Goal: Communication & Community: Answer question/provide support

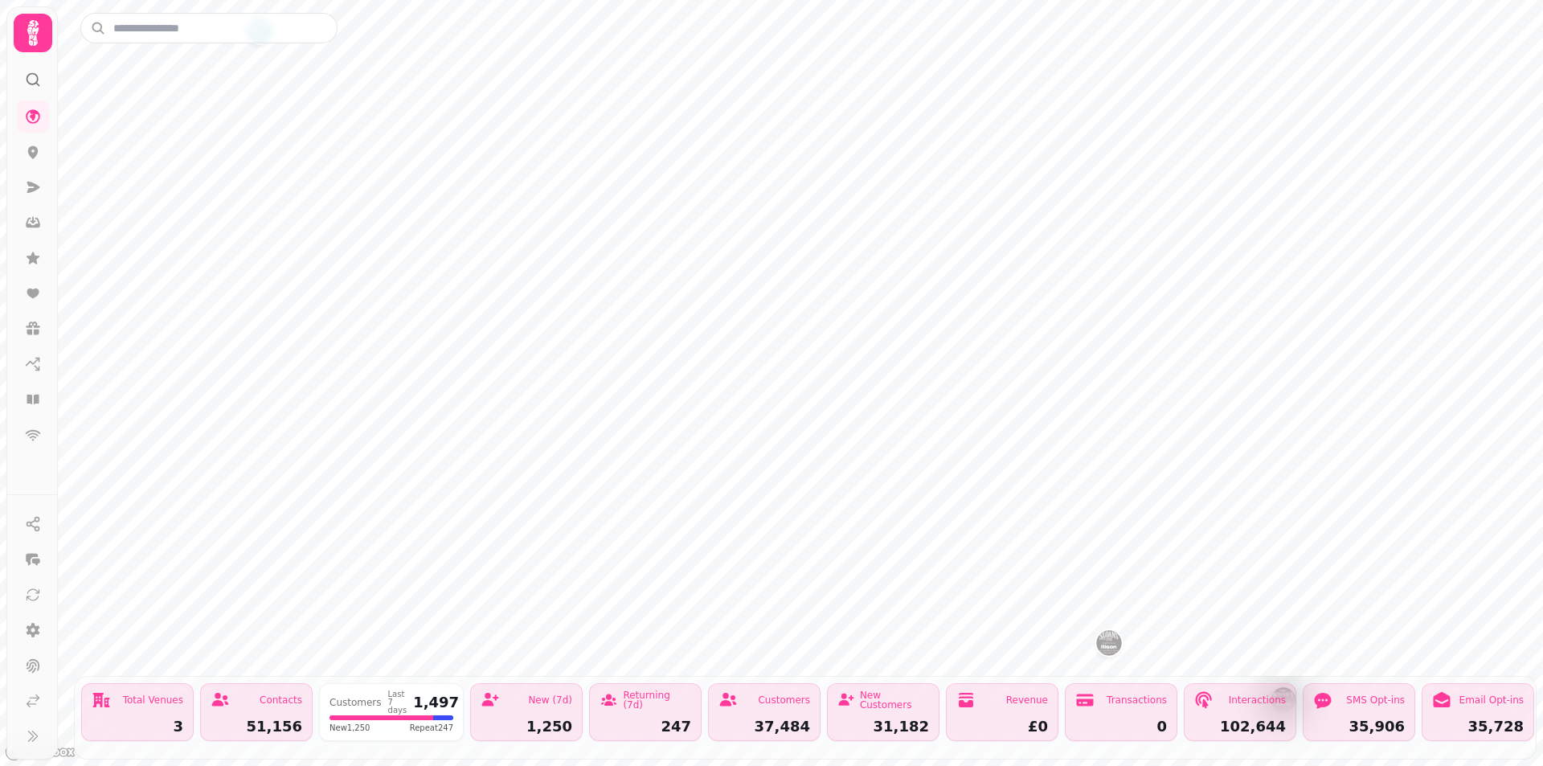
click at [44, 80] on div at bounding box center [32, 73] width 29 height 42
click at [38, 80] on circle at bounding box center [32, 79] width 10 height 10
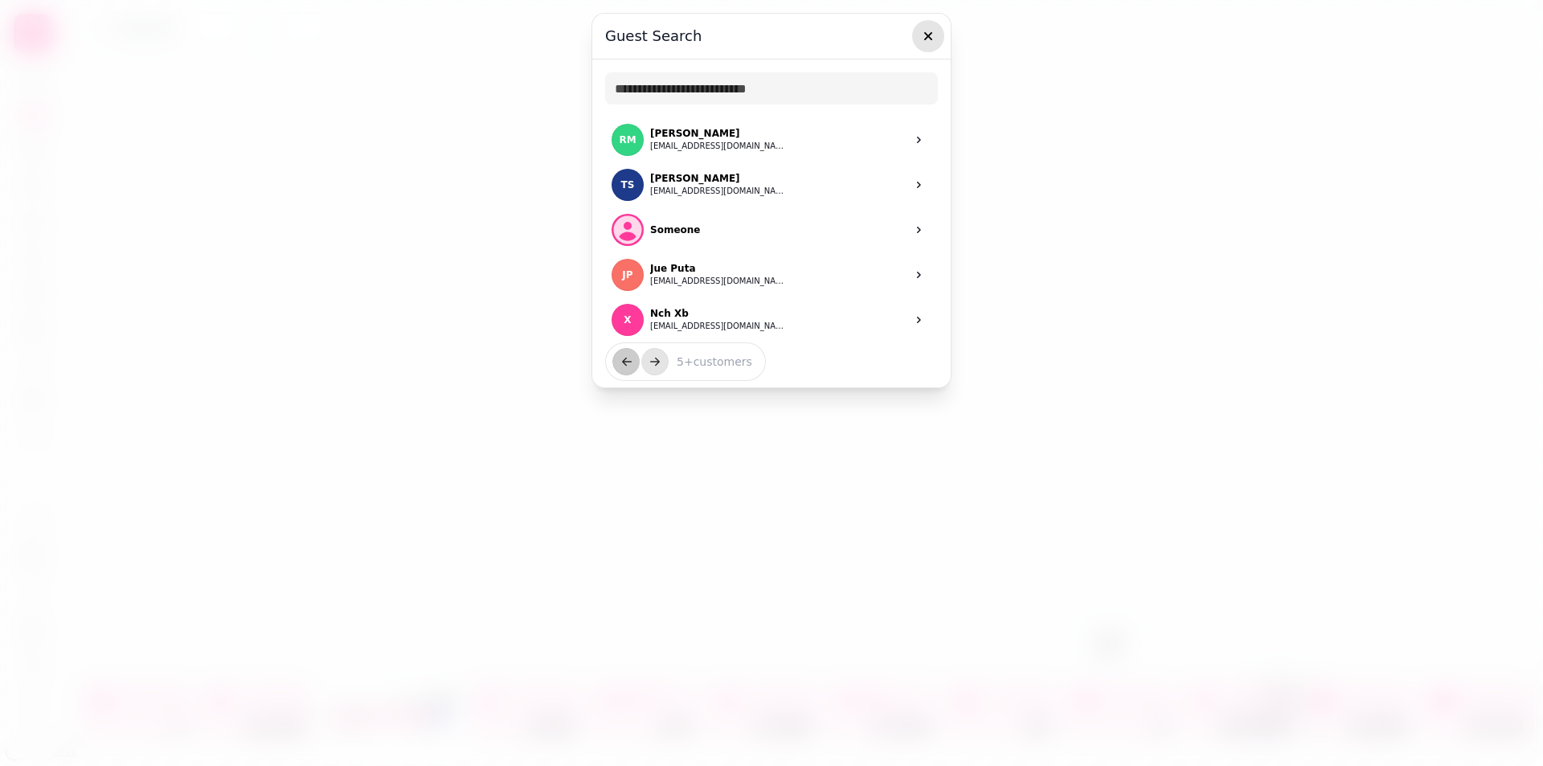
click at [933, 31] on icon "button" at bounding box center [928, 36] width 16 height 16
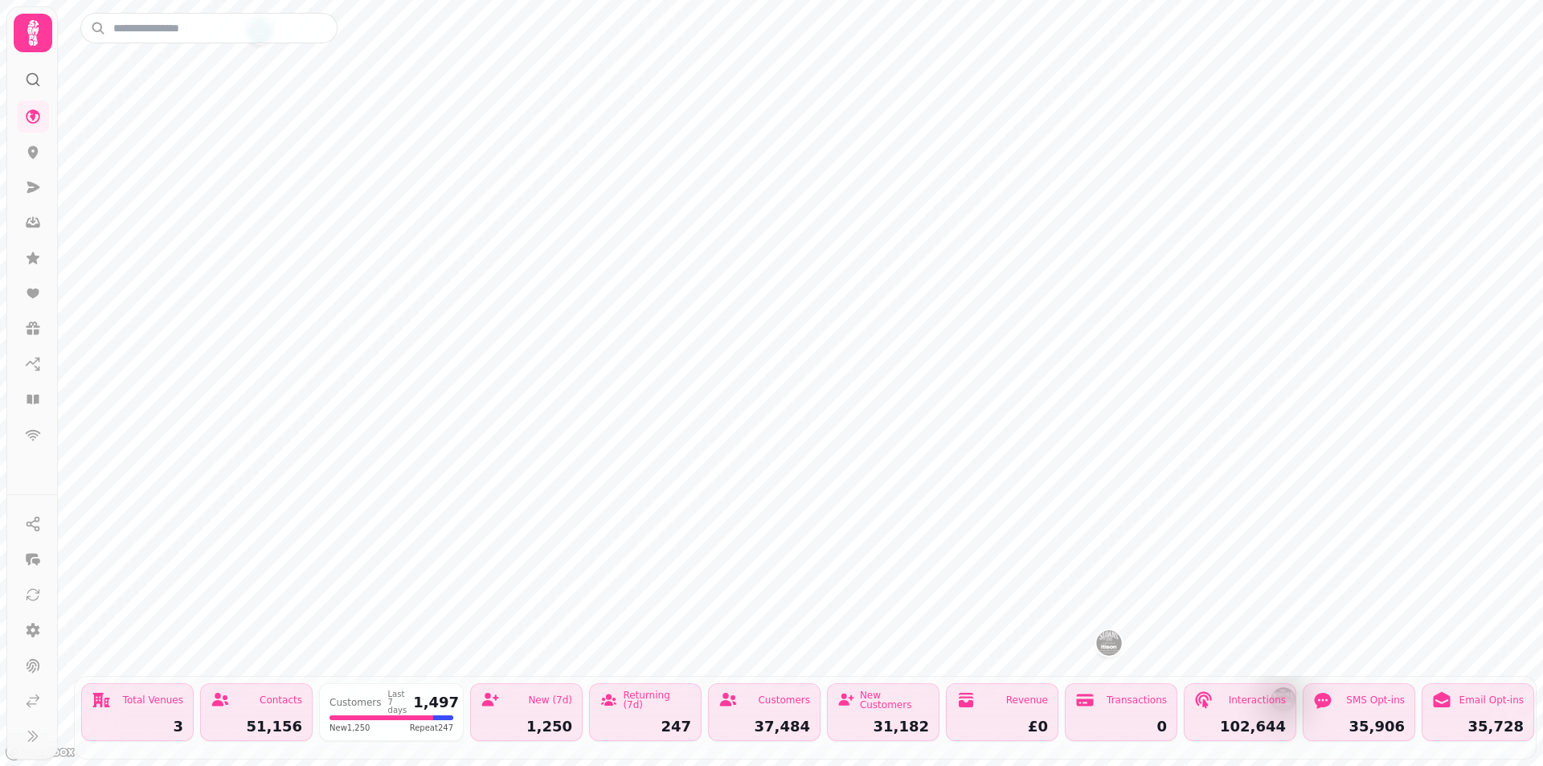
click at [48, 34] on icon at bounding box center [33, 33] width 32 height 32
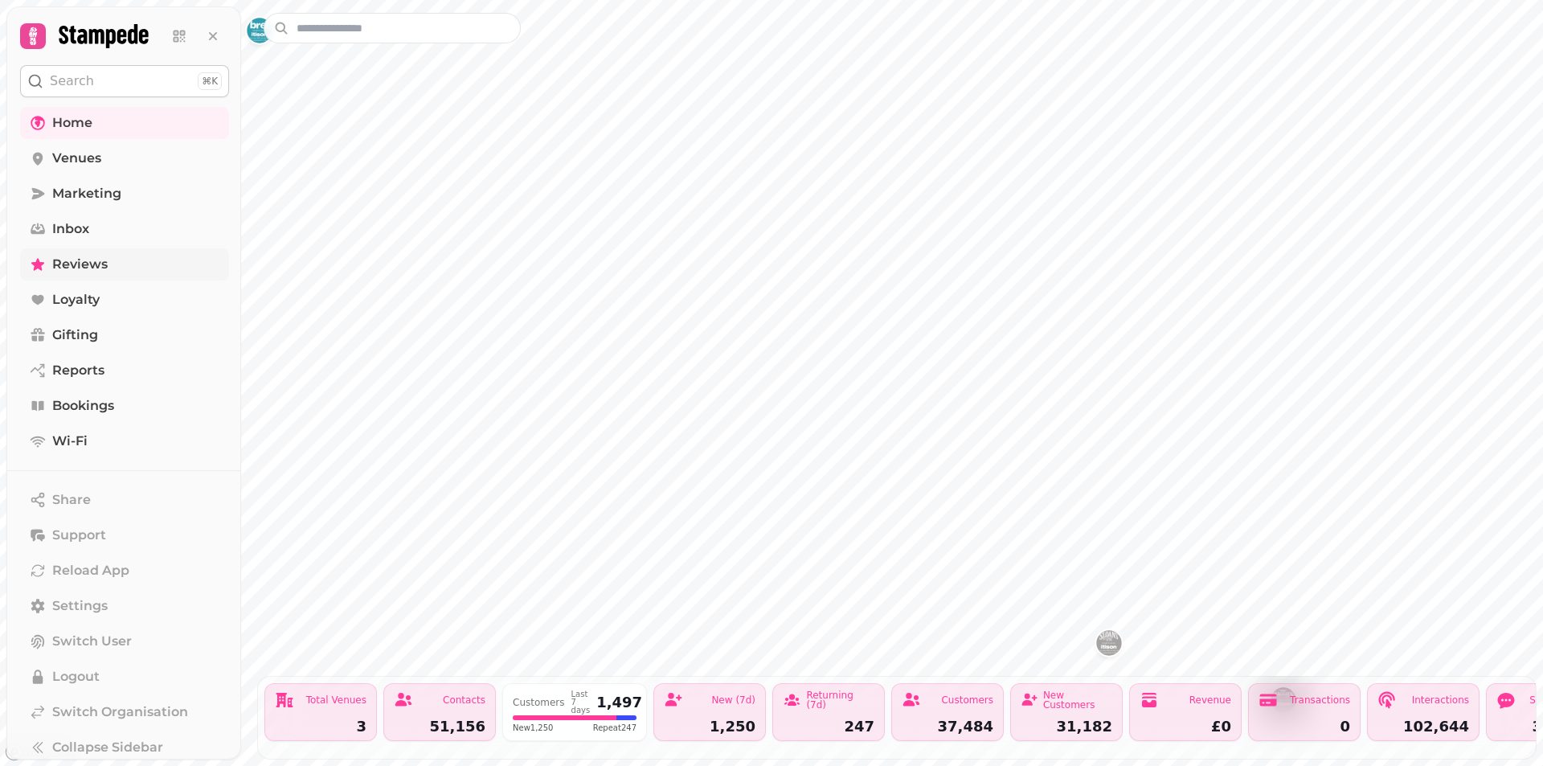
click at [113, 266] on link "Reviews" at bounding box center [124, 264] width 209 height 32
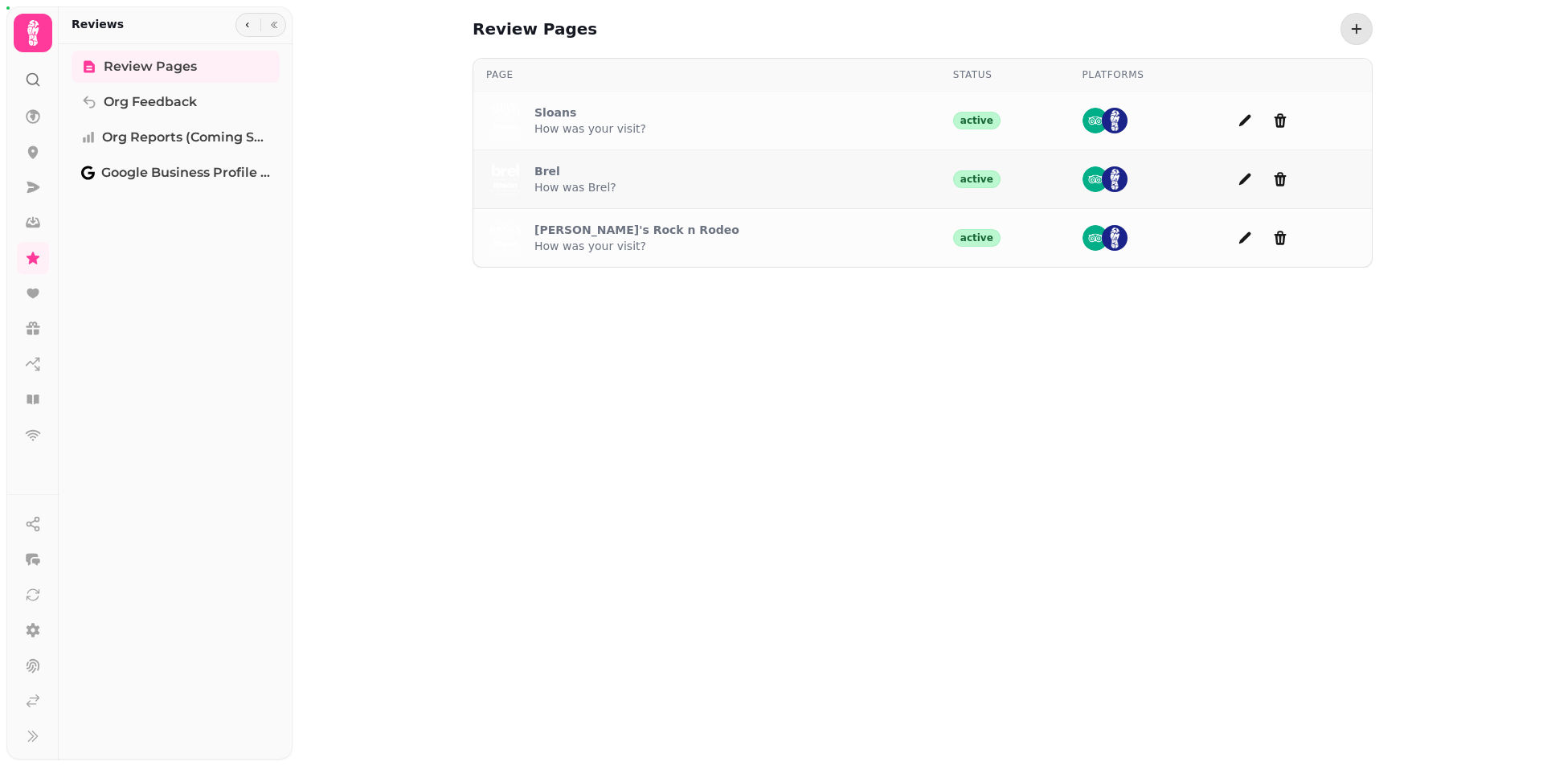
click at [608, 184] on div "Brel How was Brel?" at bounding box center [706, 179] width 441 height 39
click at [1237, 185] on icon "add page" at bounding box center [1245, 179] width 16 height 16
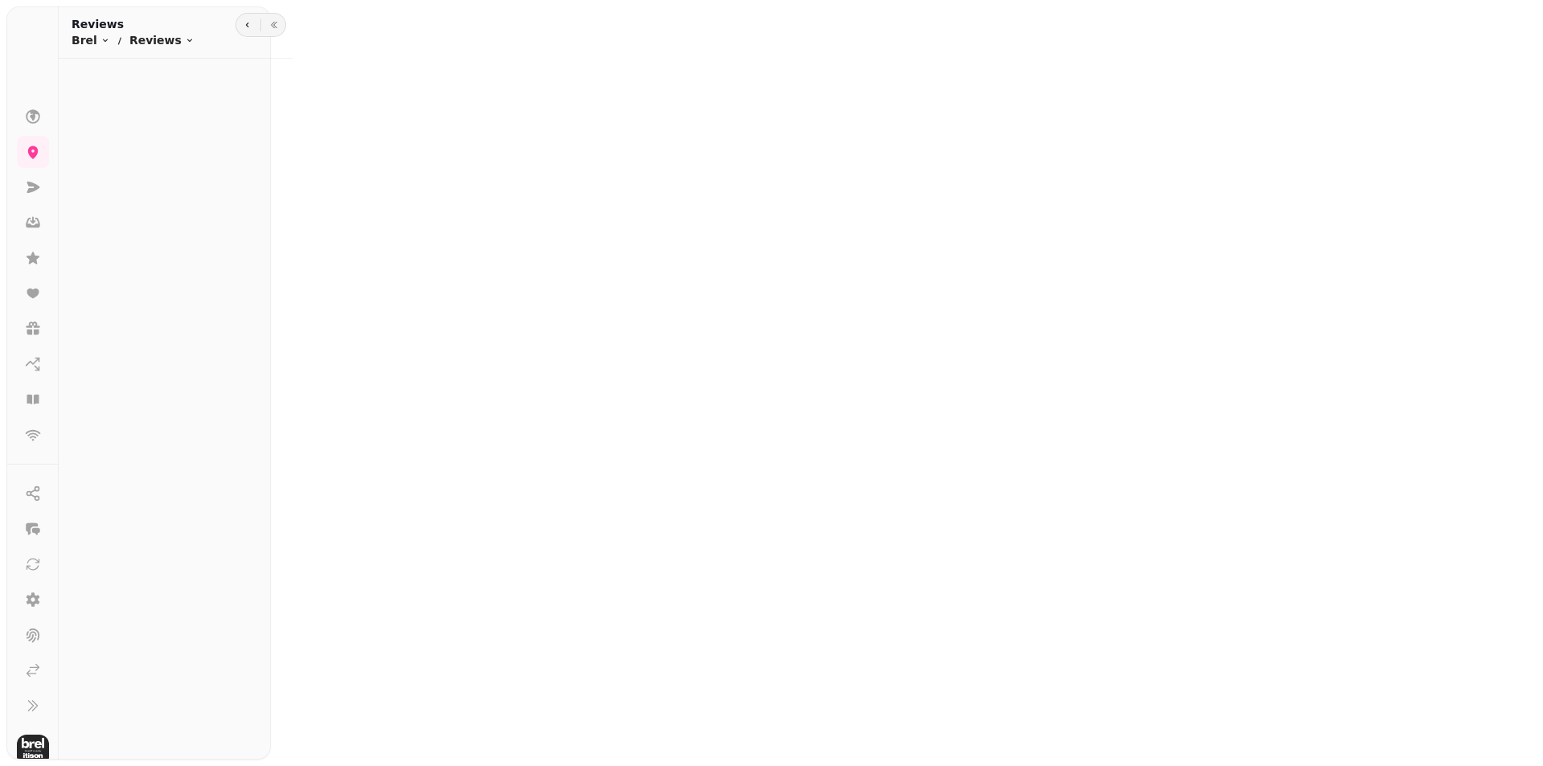
type input "**********"
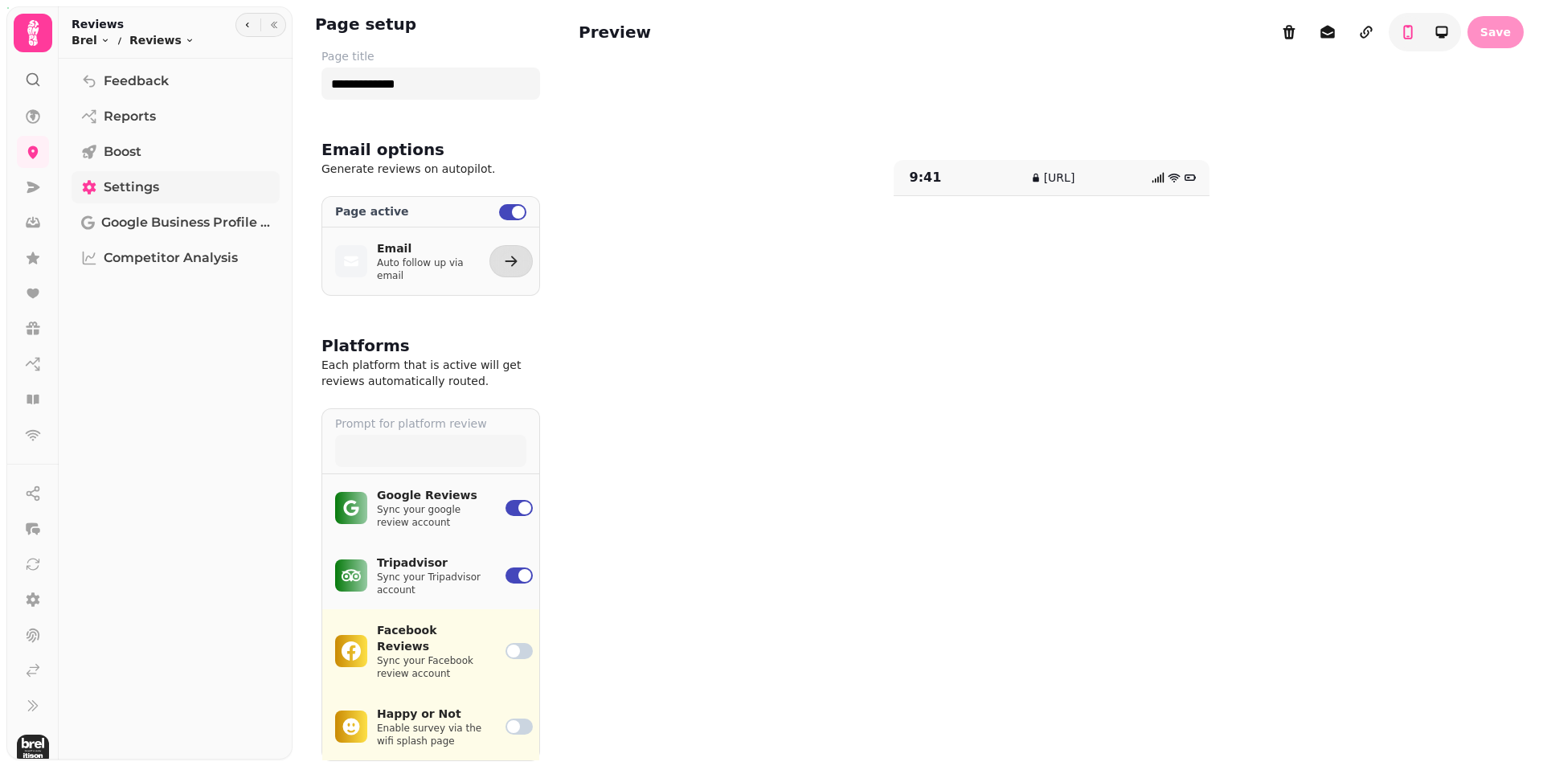
click at [173, 202] on link "Settings" at bounding box center [176, 187] width 208 height 32
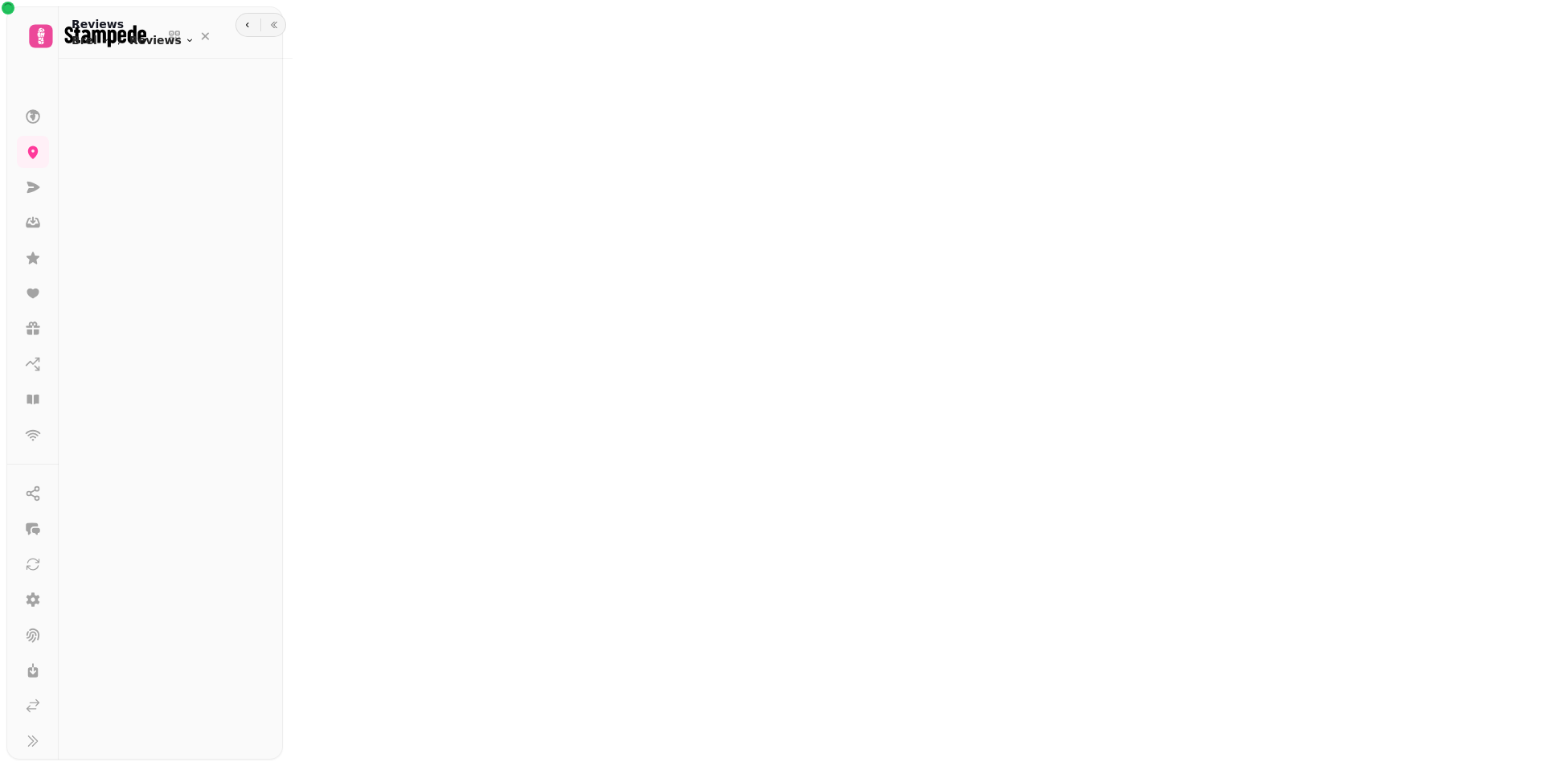
type input "**********"
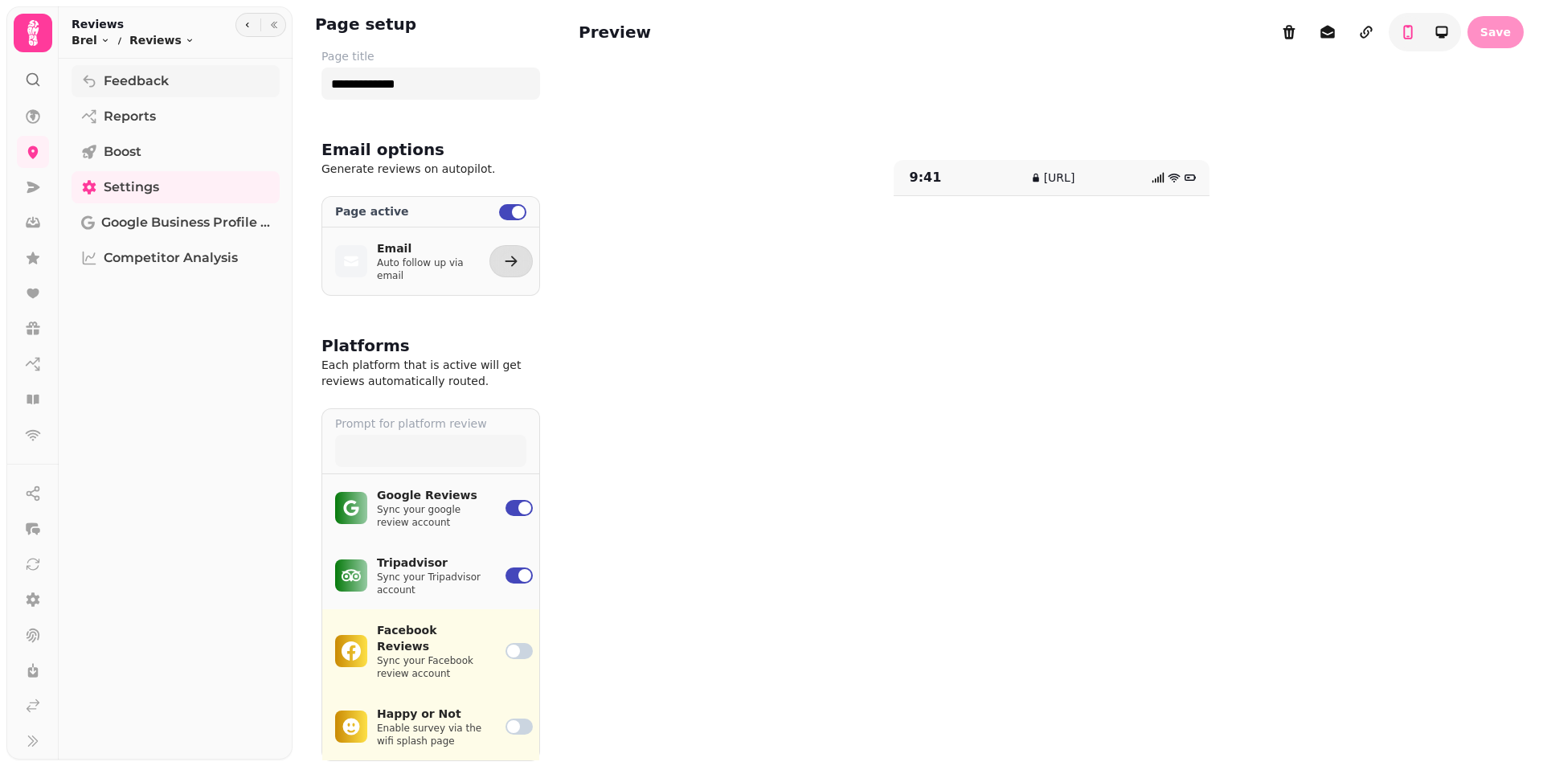
click at [166, 88] on span "Feedback" at bounding box center [136, 81] width 65 height 19
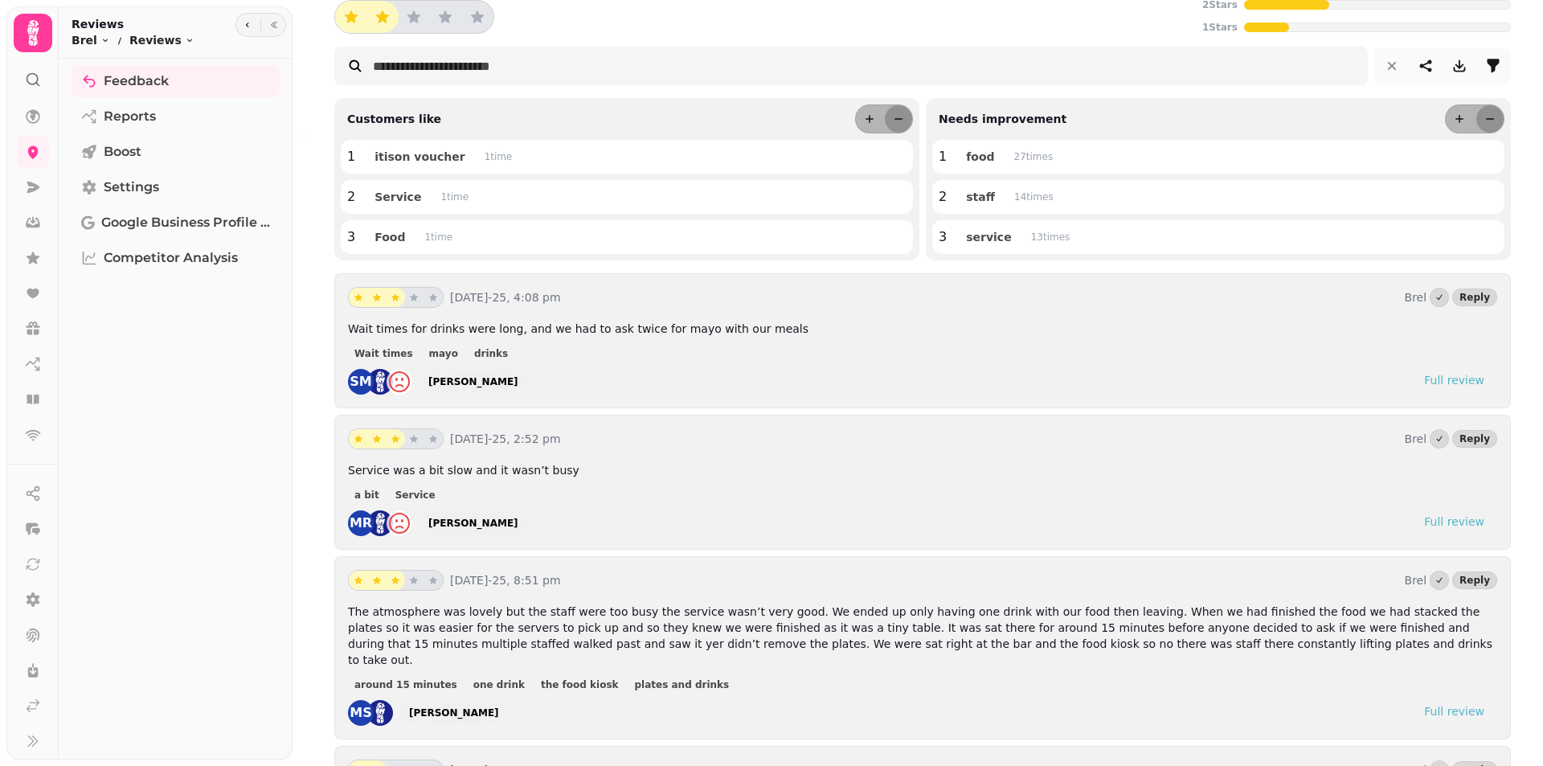
scroll to position [241, 0]
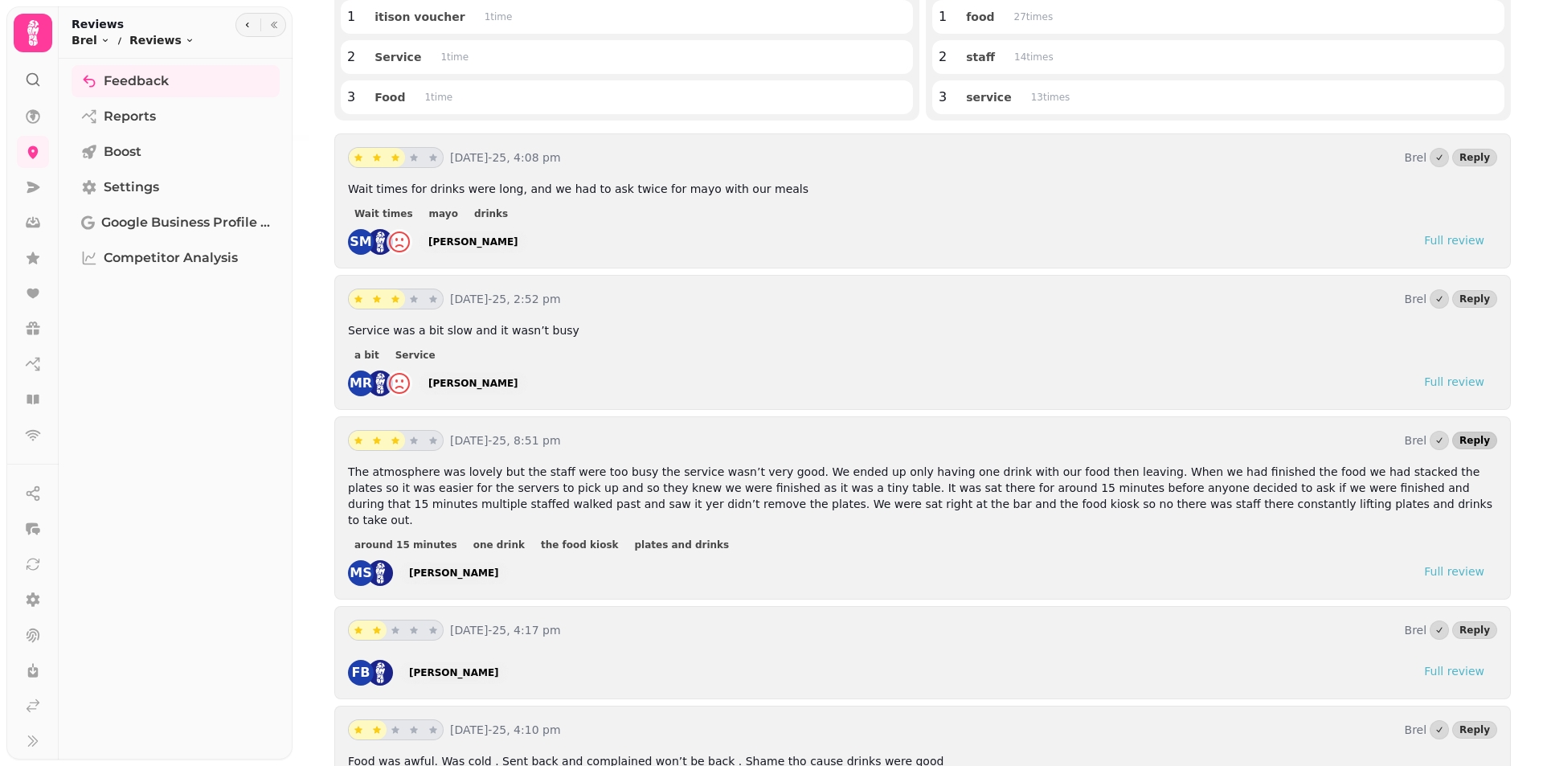
click at [1479, 440] on button "Reply" at bounding box center [1474, 441] width 45 height 18
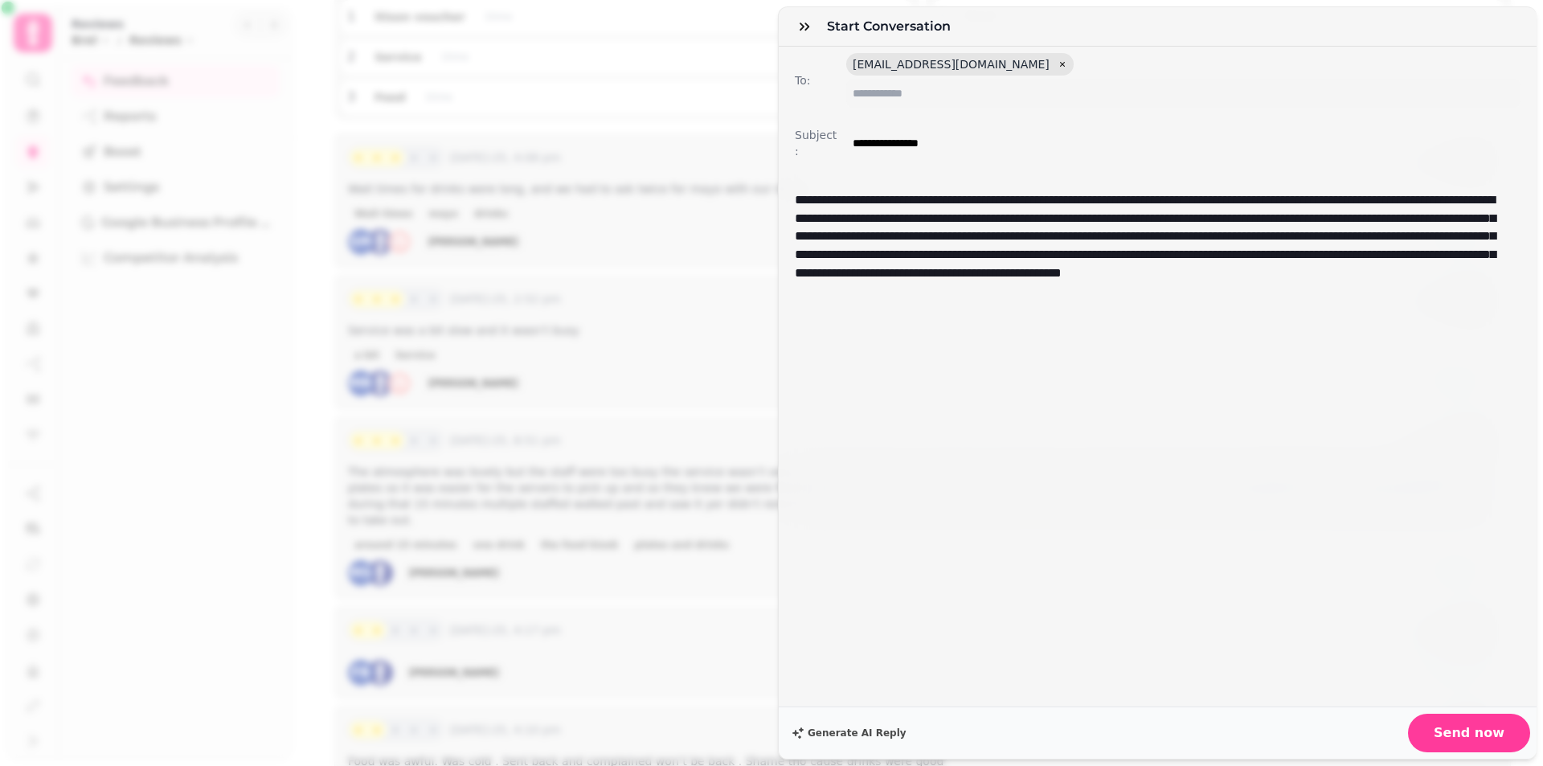
click at [900, 706] on div "Generate AI Reply Send now" at bounding box center [1158, 732] width 758 height 52
click at [829, 728] on span "Generate AI Reply" at bounding box center [857, 733] width 99 height 10
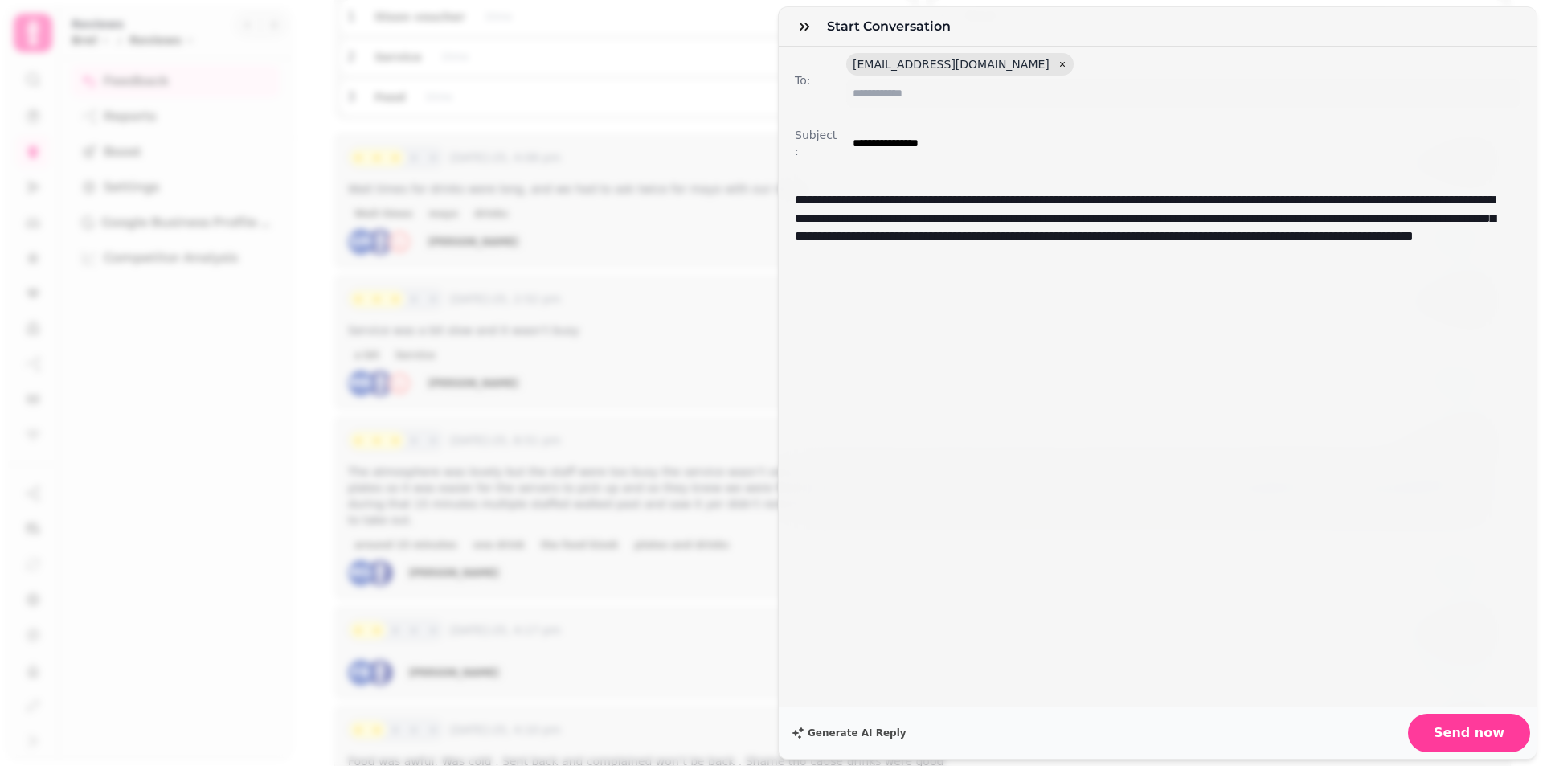
click at [1024, 211] on p "**********" at bounding box center [1152, 227] width 714 height 73
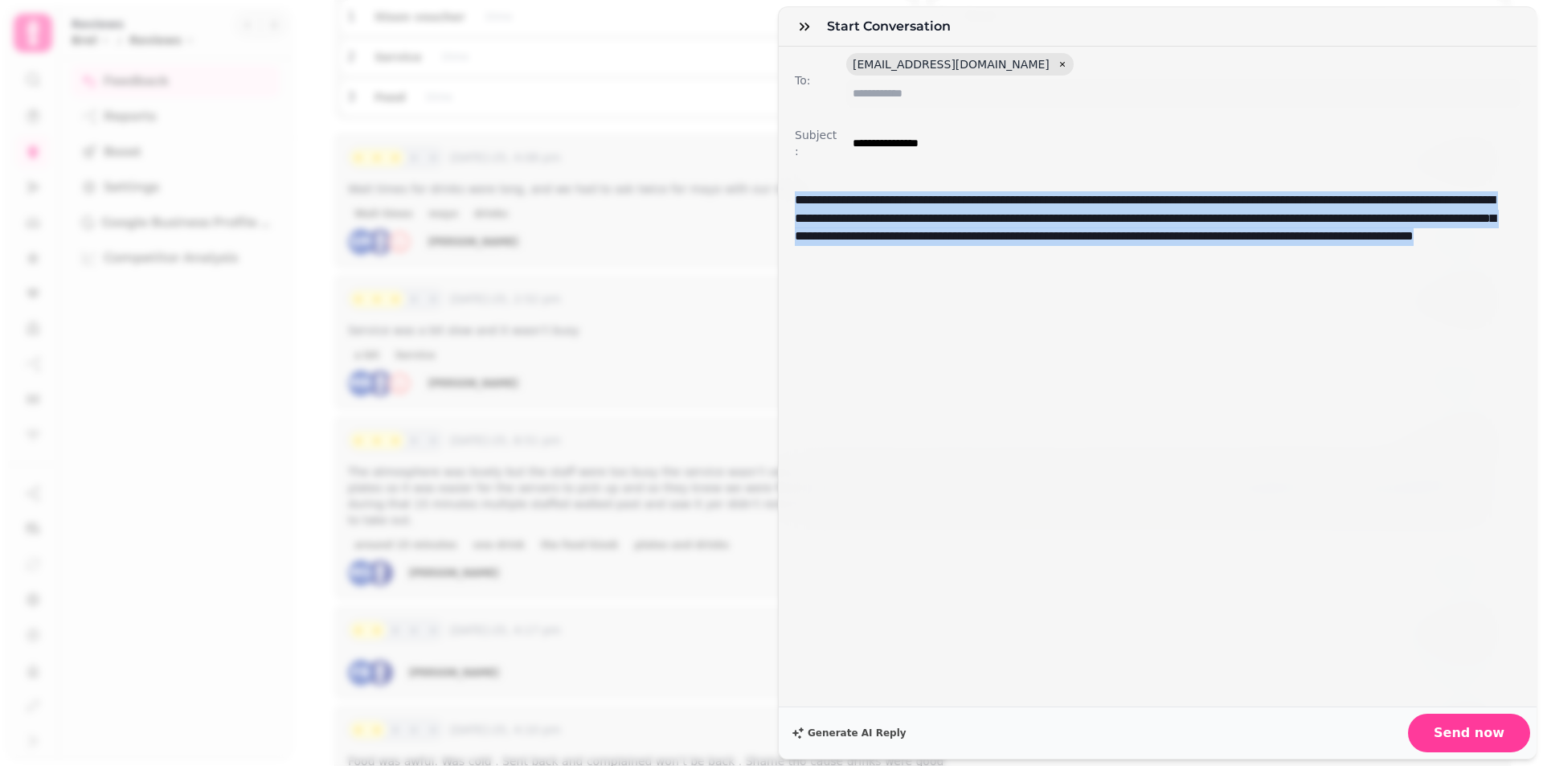
drag, startPoint x: 1401, startPoint y: 245, endPoint x: 718, endPoint y: 184, distance: 685.8
click at [718, 184] on div "**********" at bounding box center [771, 396] width 1543 height 740
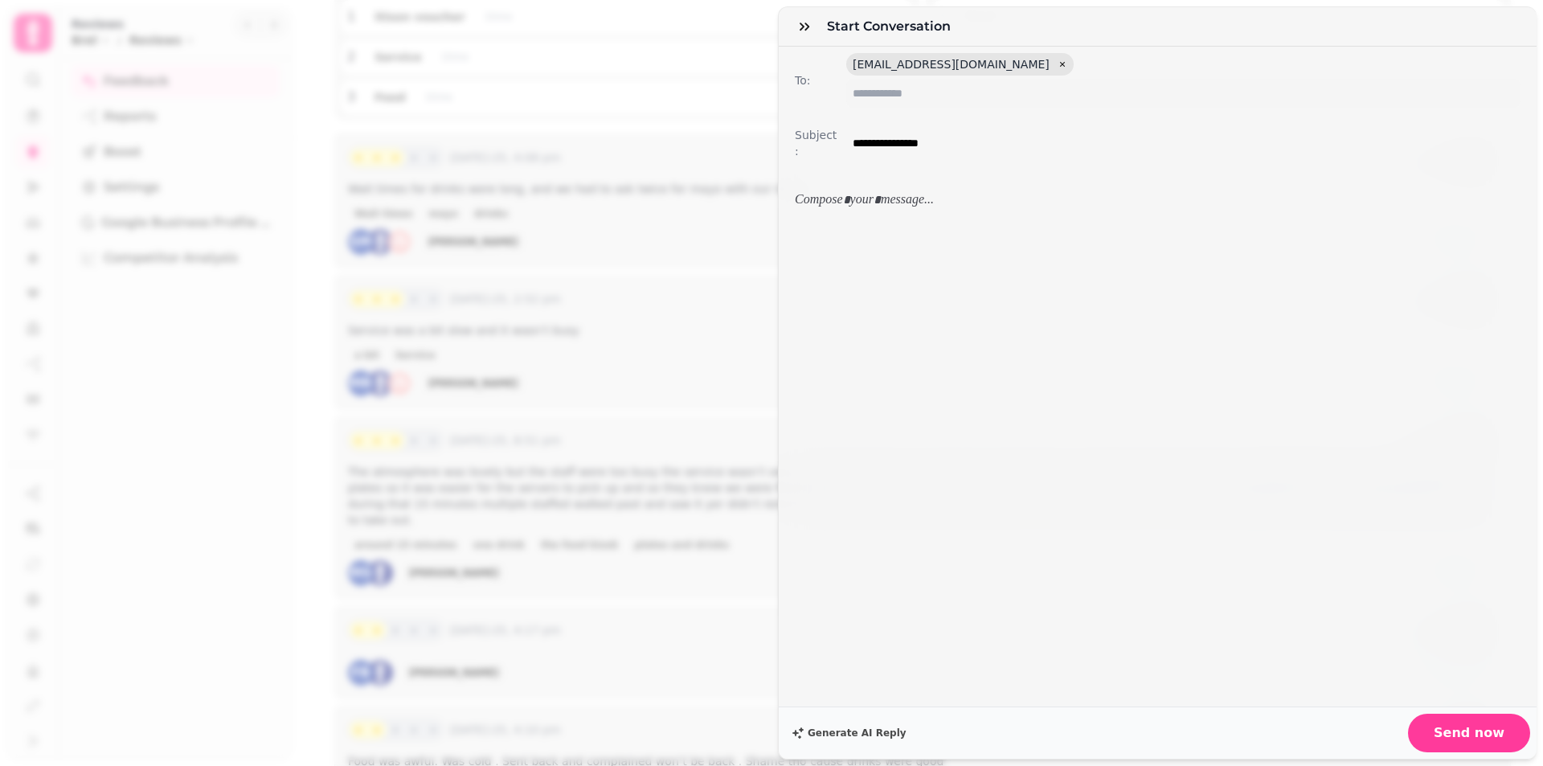
scroll to position [0, 0]
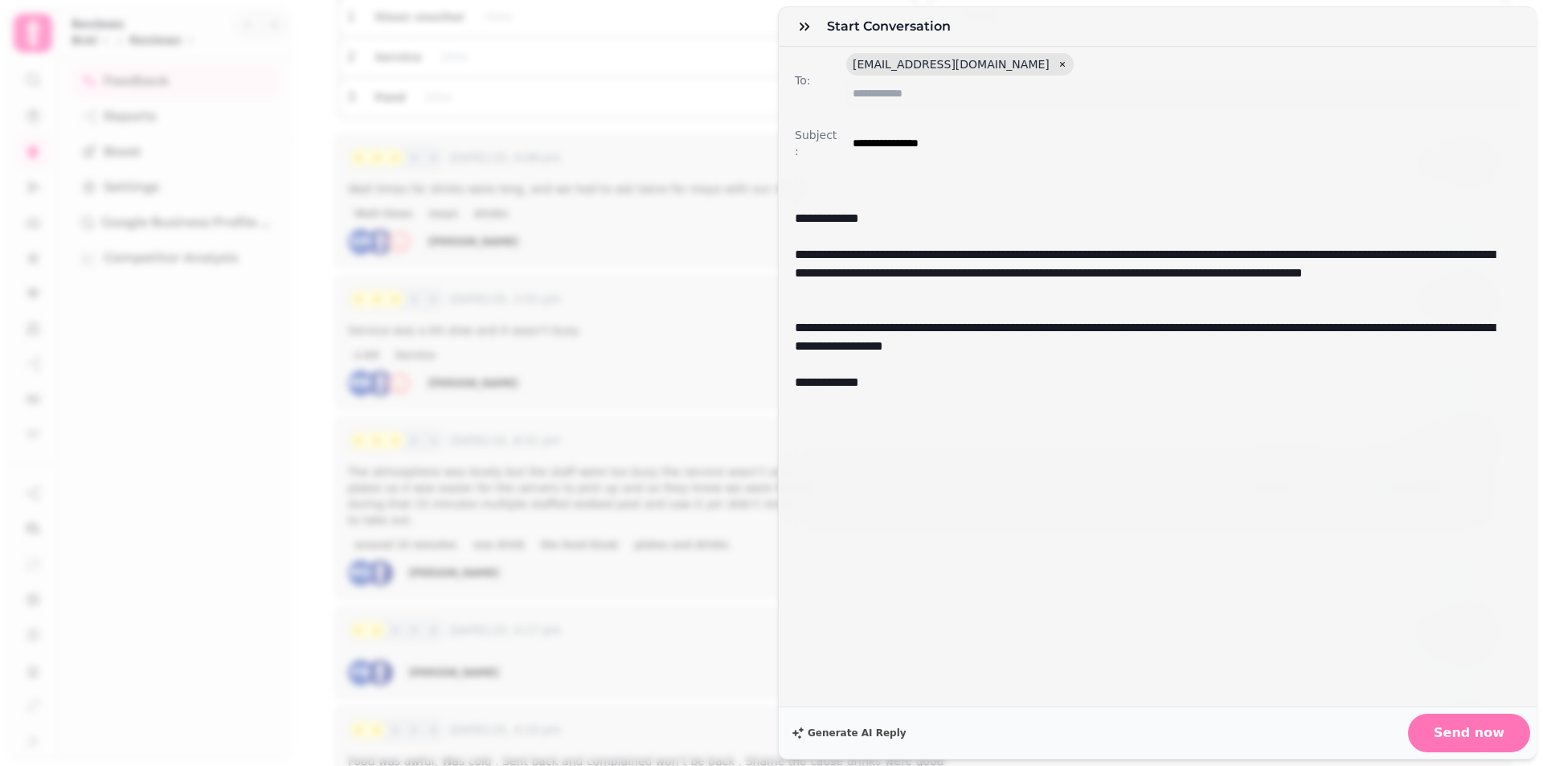
click at [1450, 726] on span "Send now" at bounding box center [1469, 732] width 71 height 13
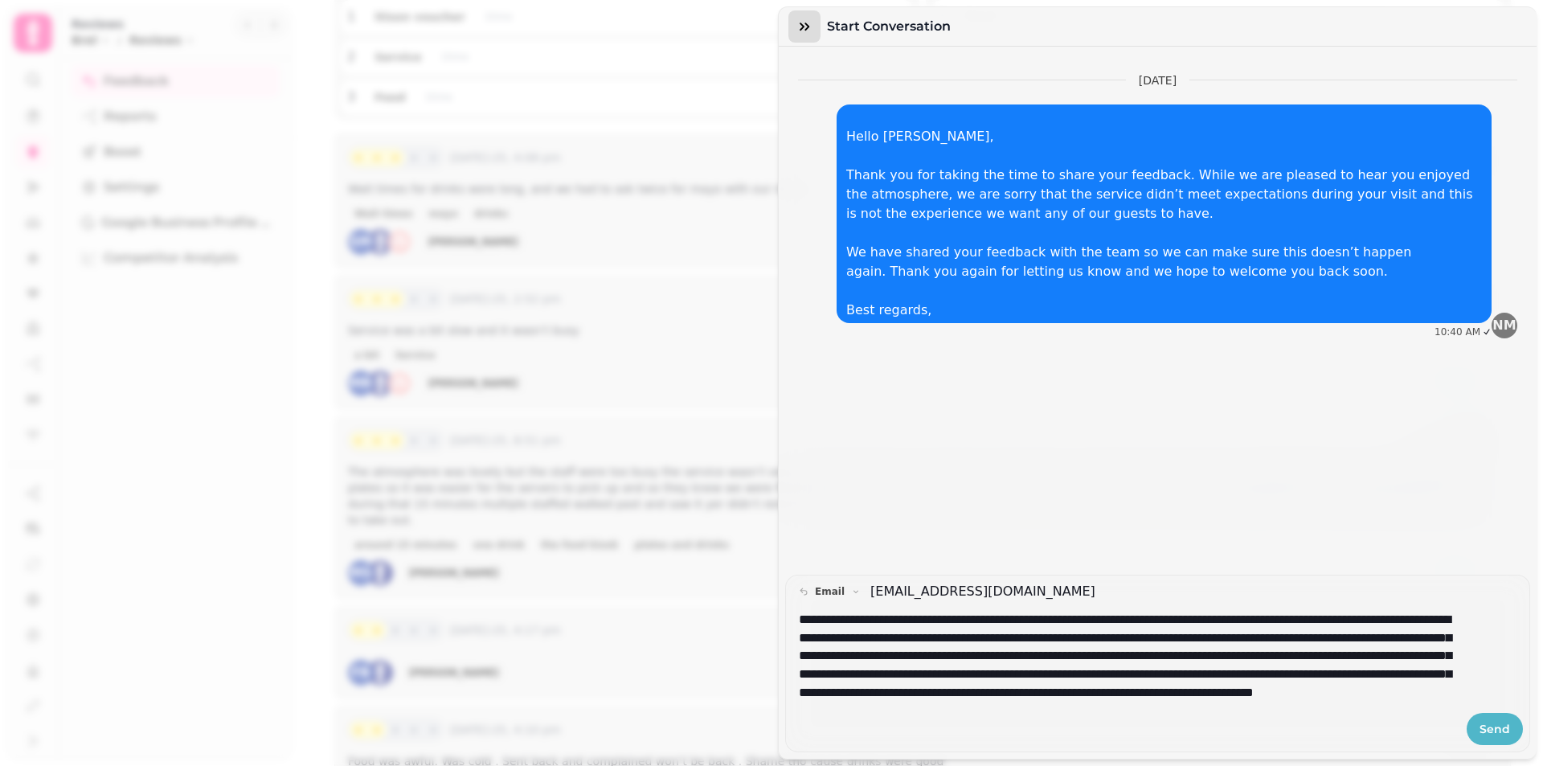
click at [806, 30] on icon "button" at bounding box center [805, 27] width 10 height 8
